Goal: Go to known website: Go to known website

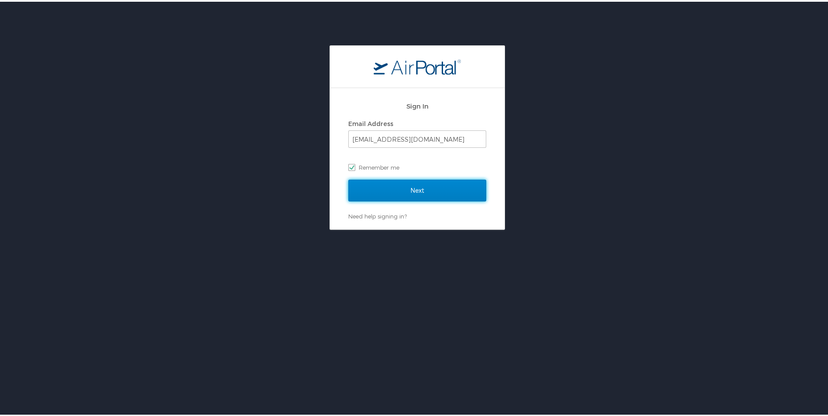
click at [398, 185] on input "Next" at bounding box center [417, 189] width 138 height 22
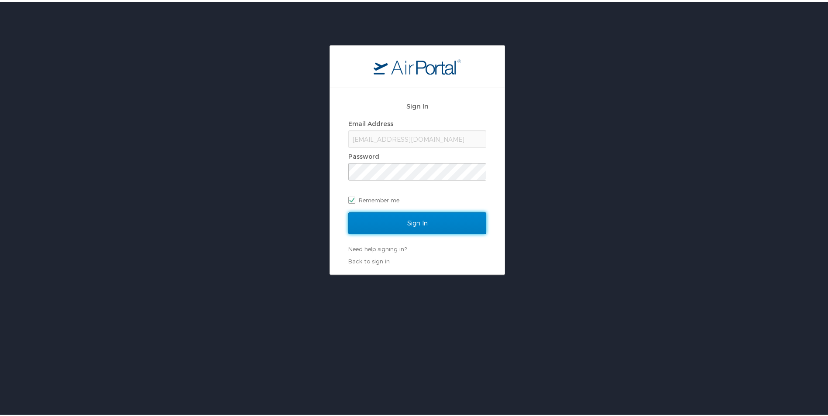
click at [405, 222] on input "Sign In" at bounding box center [417, 222] width 138 height 22
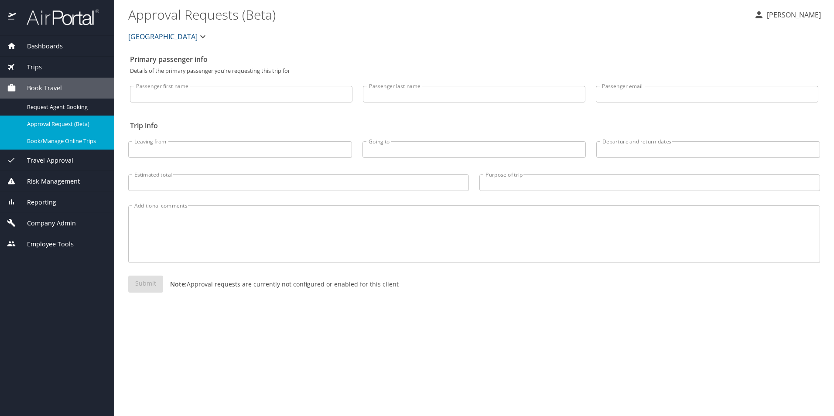
click at [58, 142] on span "Book/Manage Online Trips" at bounding box center [65, 141] width 77 height 8
